Goal: Information Seeking & Learning: Learn about a topic

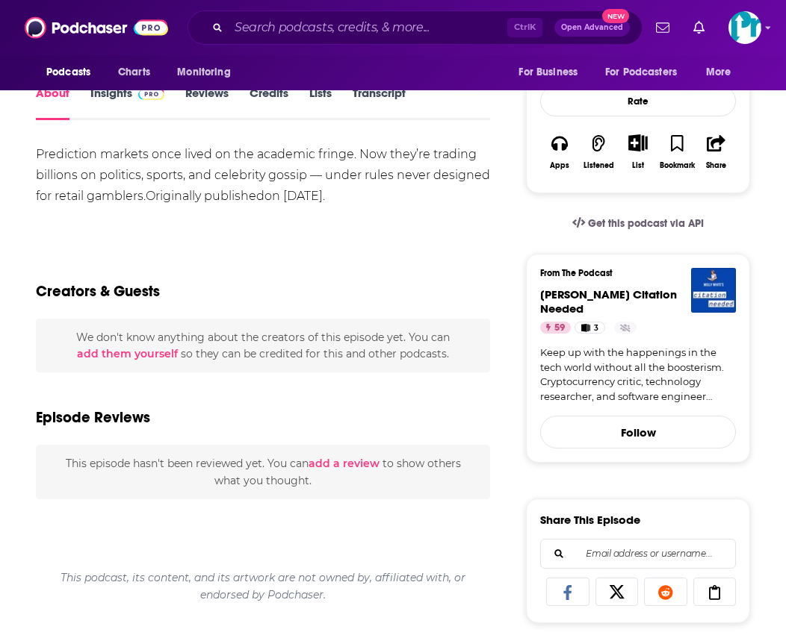
scroll to position [299, 0]
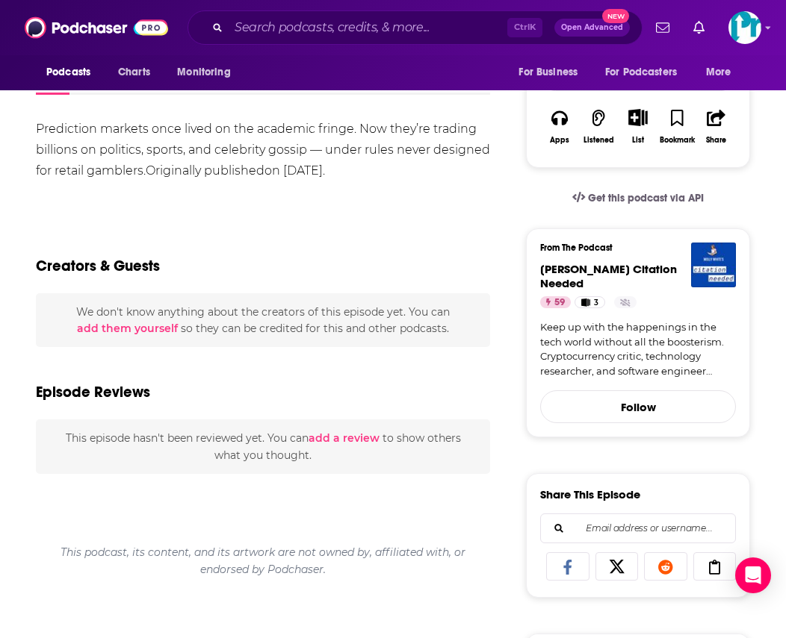
click at [128, 238] on div "Creators & Guests" at bounding box center [263, 257] width 454 height 72
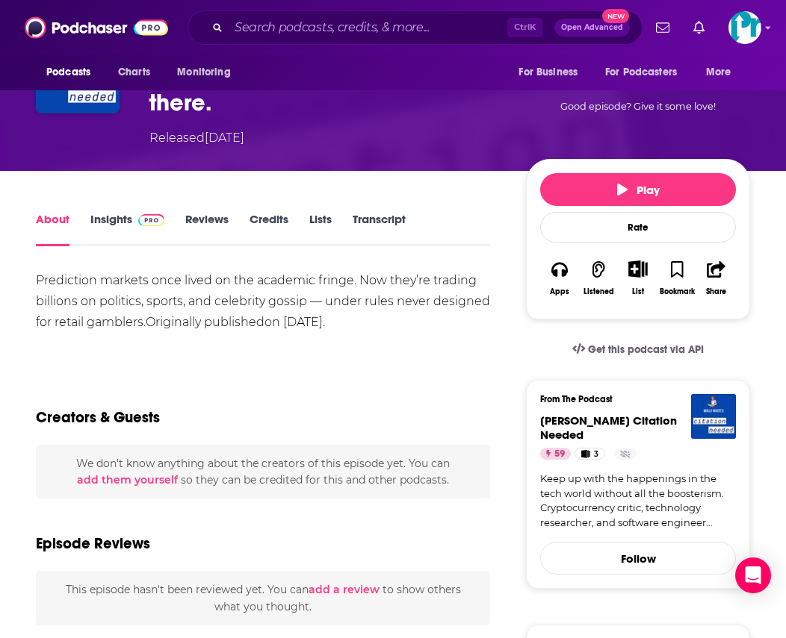
scroll to position [0, 0]
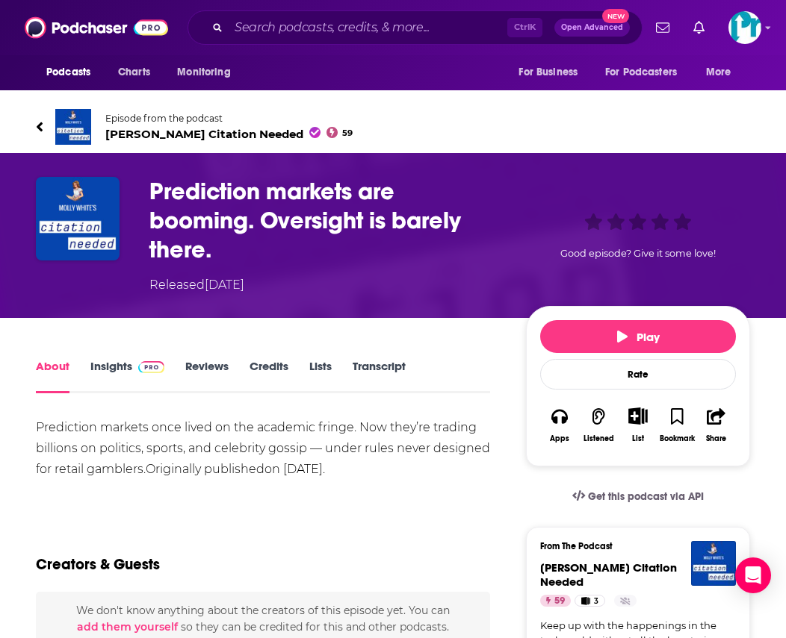
click at [165, 231] on h1 "Prediction markets are booming. Oversight is barely there." at bounding box center [325, 220] width 352 height 87
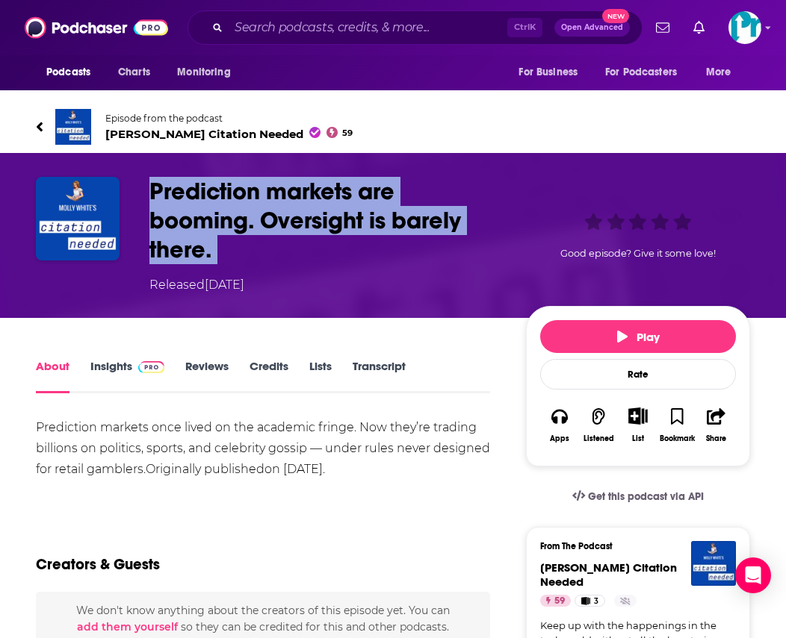
click at [165, 231] on h1 "Prediction markets are booming. Oversight is barely there." at bounding box center [325, 220] width 352 height 87
copy h1 "Prediction markets are booming. Oversight is barely there."
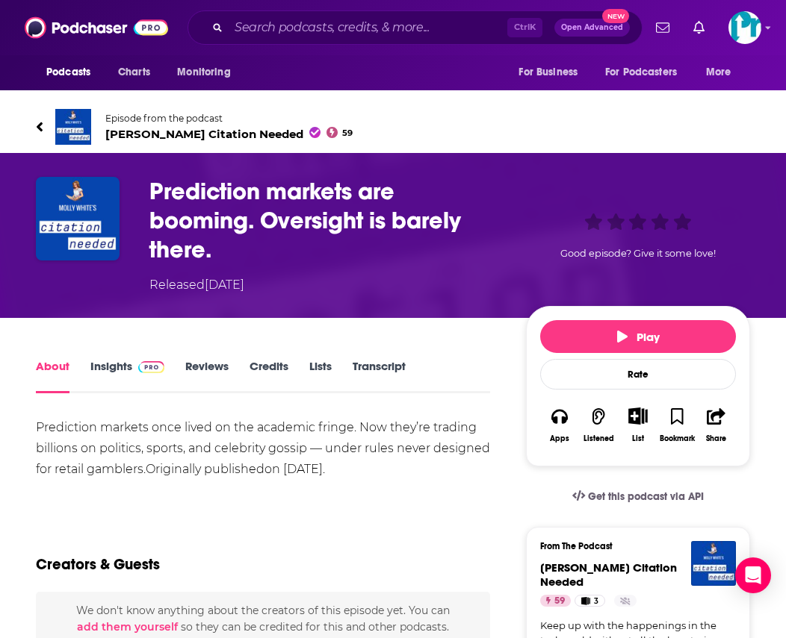
drag, startPoint x: 128, startPoint y: 337, endPoint x: 134, endPoint y: 296, distance: 40.8
click at [133, 535] on div "Creators & Guests" at bounding box center [263, 556] width 454 height 72
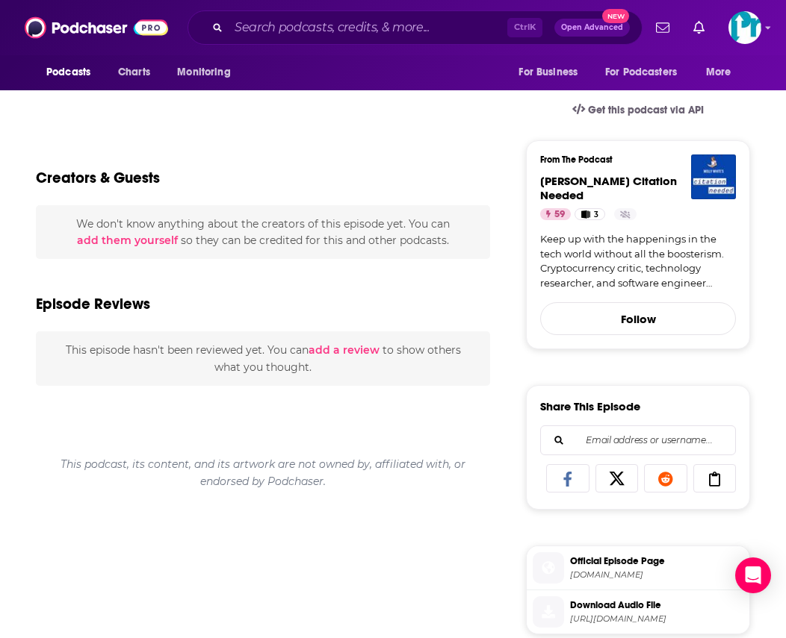
scroll to position [523, 0]
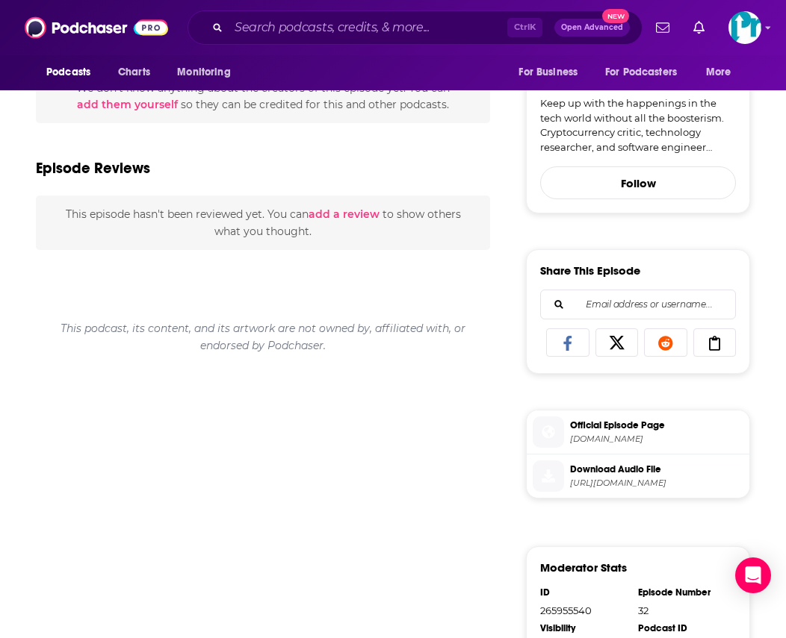
click at [113, 141] on div "Episode Reviews" at bounding box center [263, 159] width 454 height 72
